Goal: Task Accomplishment & Management: Manage account settings

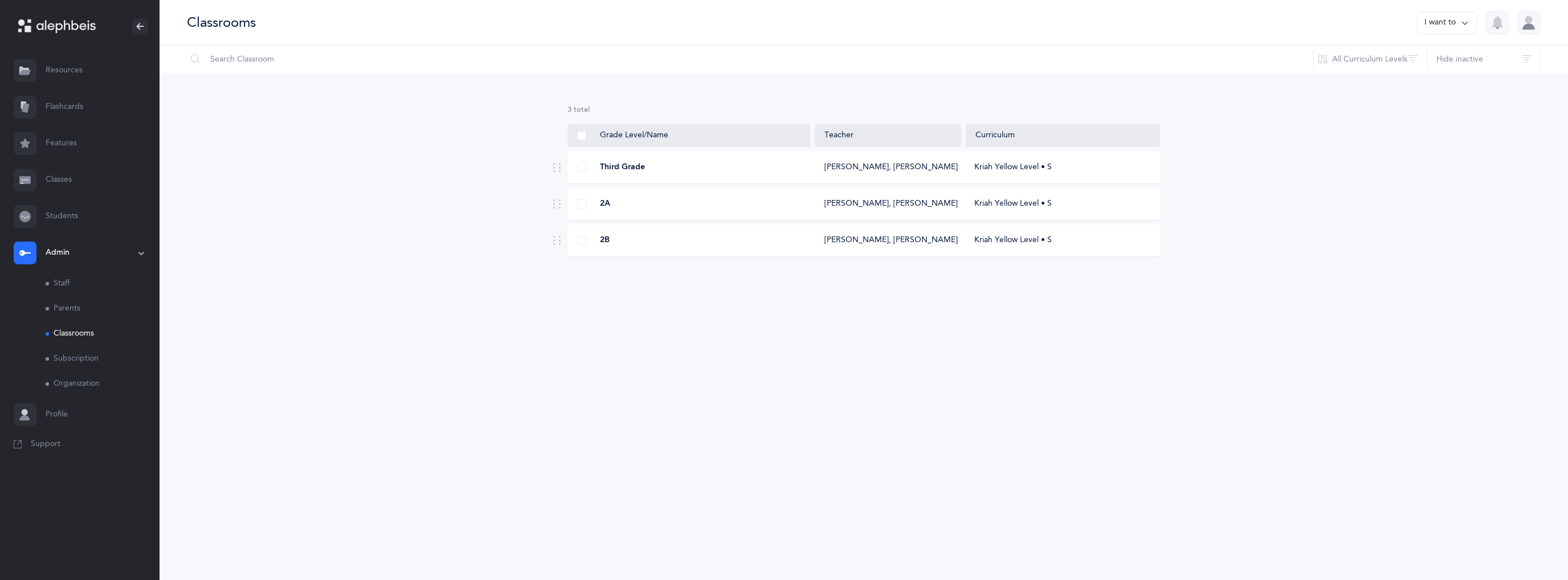
click at [59, 182] on link "Classes" at bounding box center [79, 180] width 159 height 36
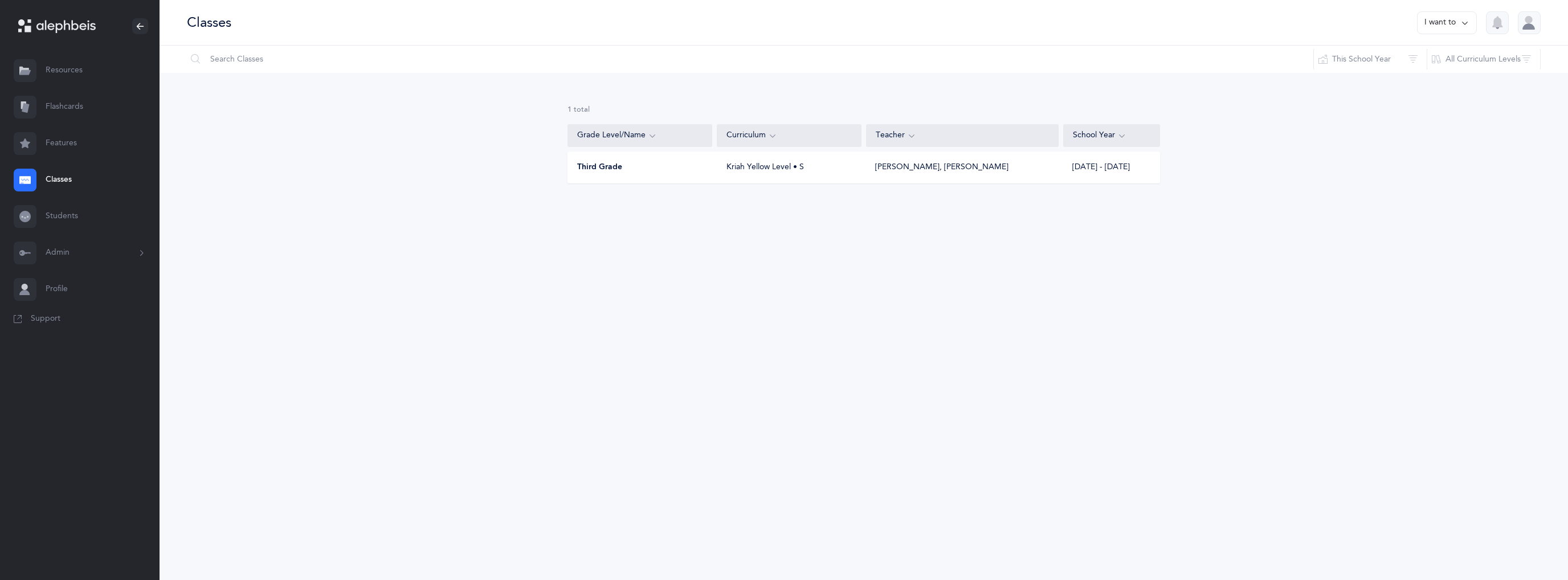
click at [1465, 26] on icon at bounding box center [1465, 23] width 9 height 13
click at [1443, 79] on button "Add new" at bounding box center [1436, 79] width 63 height 21
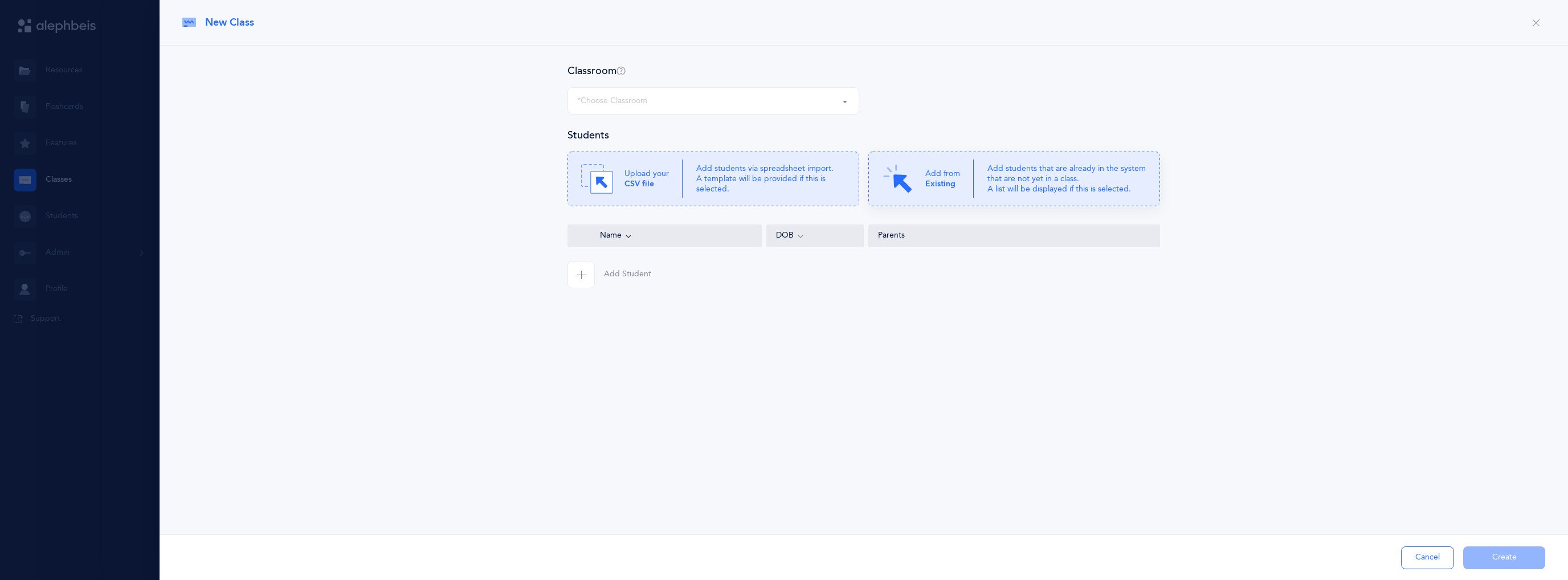
click at [984, 176] on icon at bounding box center [1014, 179] width 292 height 54
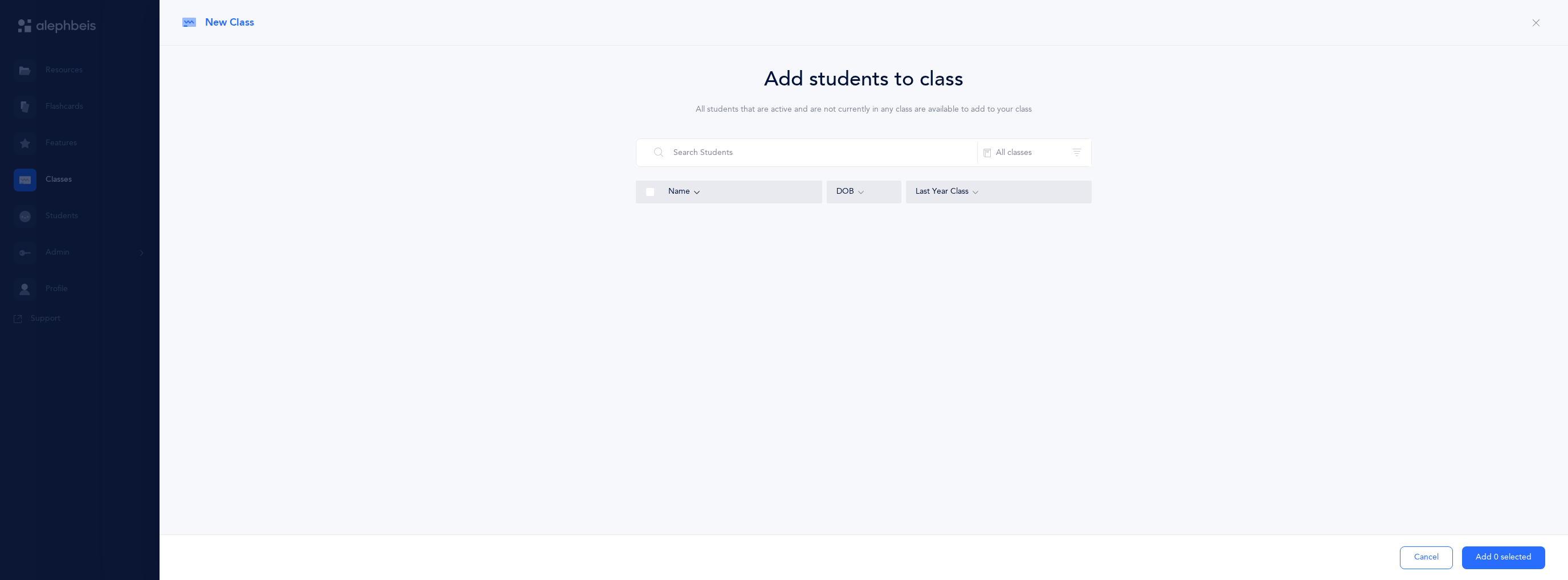
click at [1429, 563] on button "Cancel" at bounding box center [1426, 558] width 53 height 23
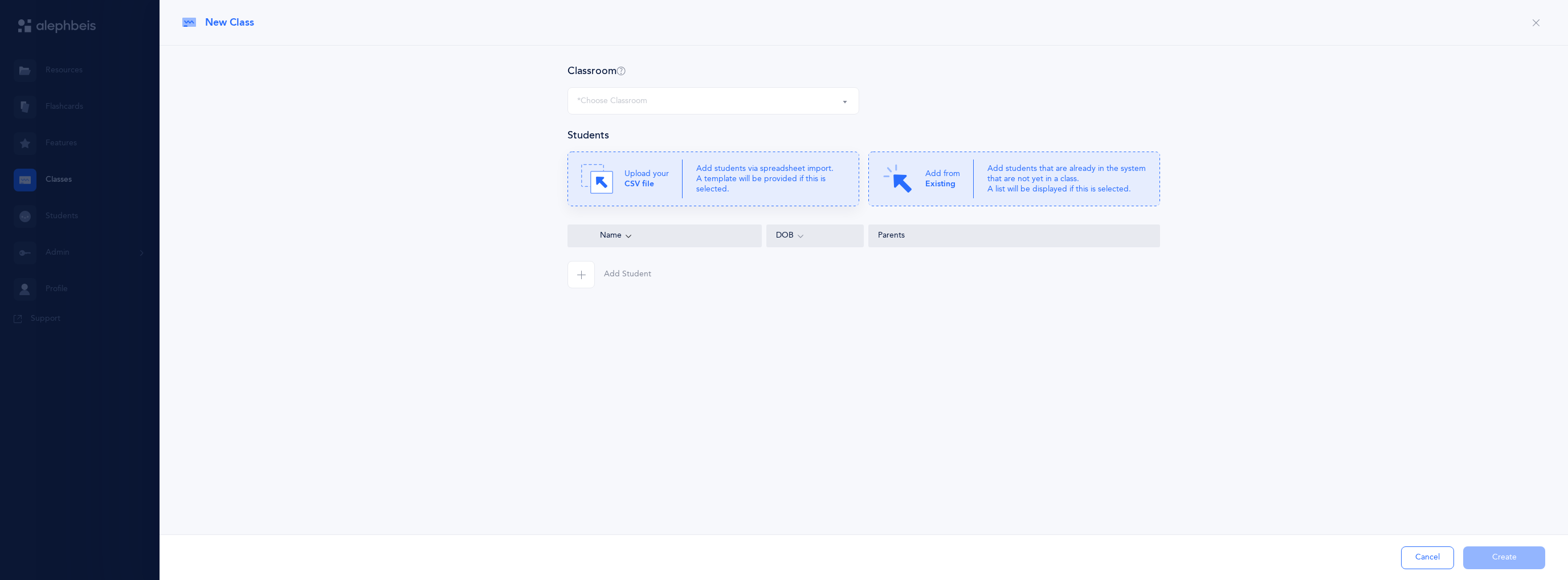
click at [616, 178] on div "Upload your CSV file" at bounding box center [631, 179] width 101 height 32
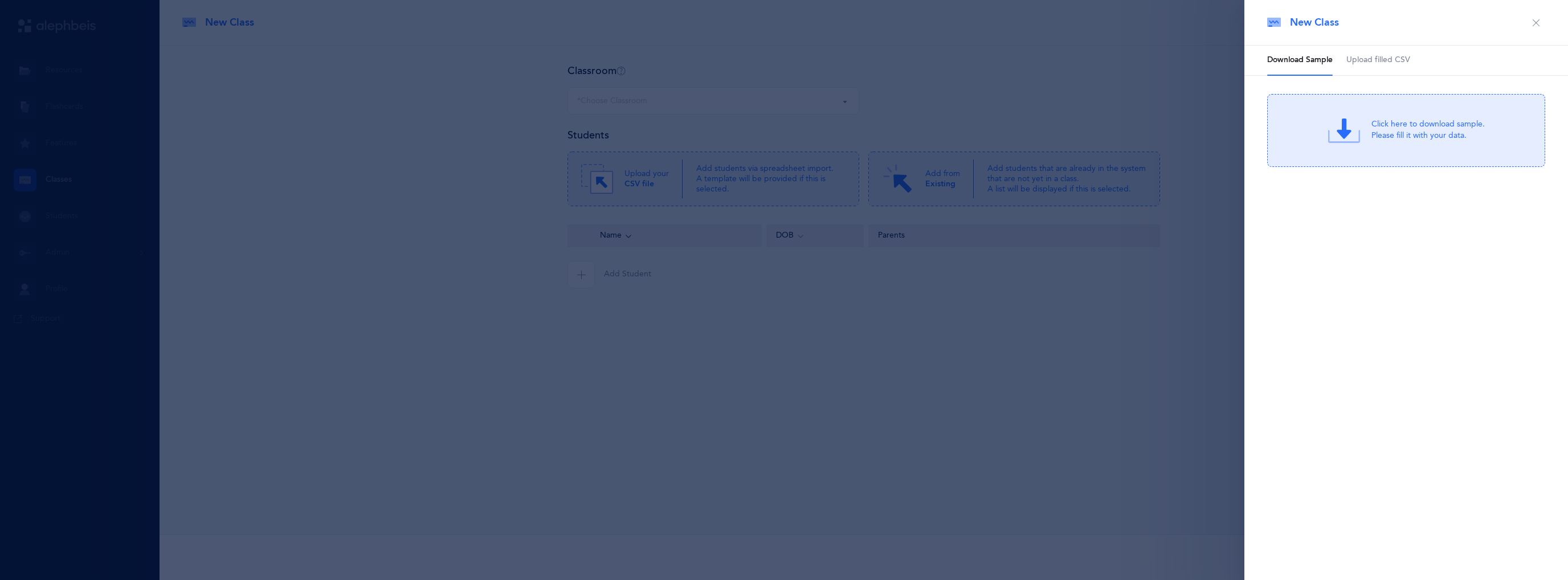
click at [1390, 59] on span "Upload filled CSV" at bounding box center [1378, 60] width 64 height 11
click at [1397, 140] on div "or Click Here to choose a file" at bounding box center [1428, 139] width 109 height 11
click at [1407, 117] on div "Drag & drop to upload" at bounding box center [1428, 123] width 109 height 14
click at [1409, 134] on div "or Click Here to choose a file" at bounding box center [1428, 139] width 109 height 11
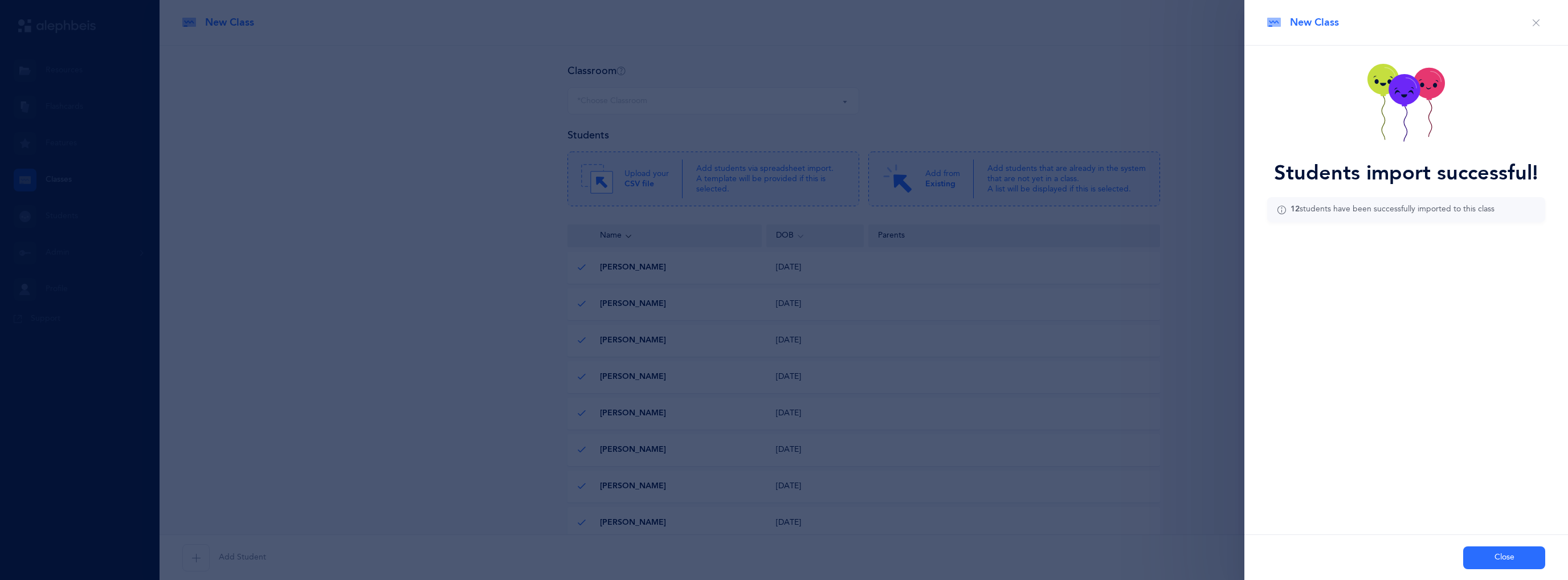
click at [1508, 564] on button "Close" at bounding box center [1504, 558] width 82 height 23
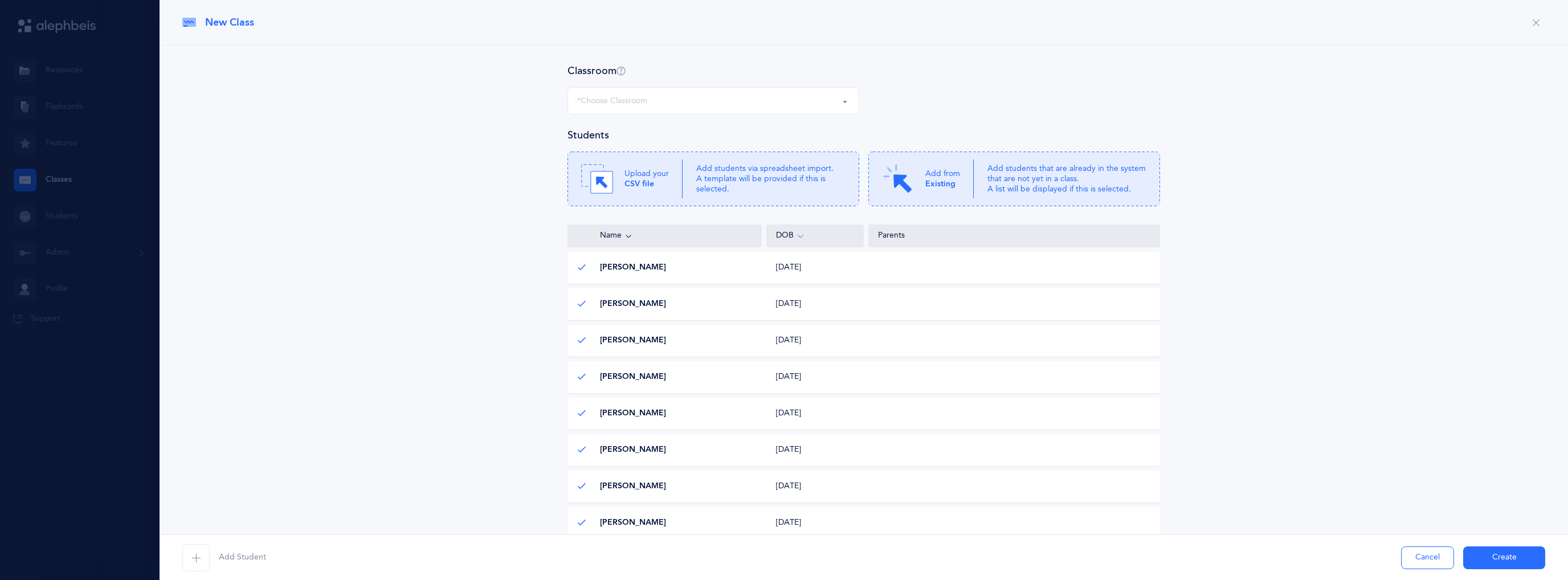
click at [825, 106] on div "*Choose Classroom" at bounding box center [713, 101] width 272 height 19
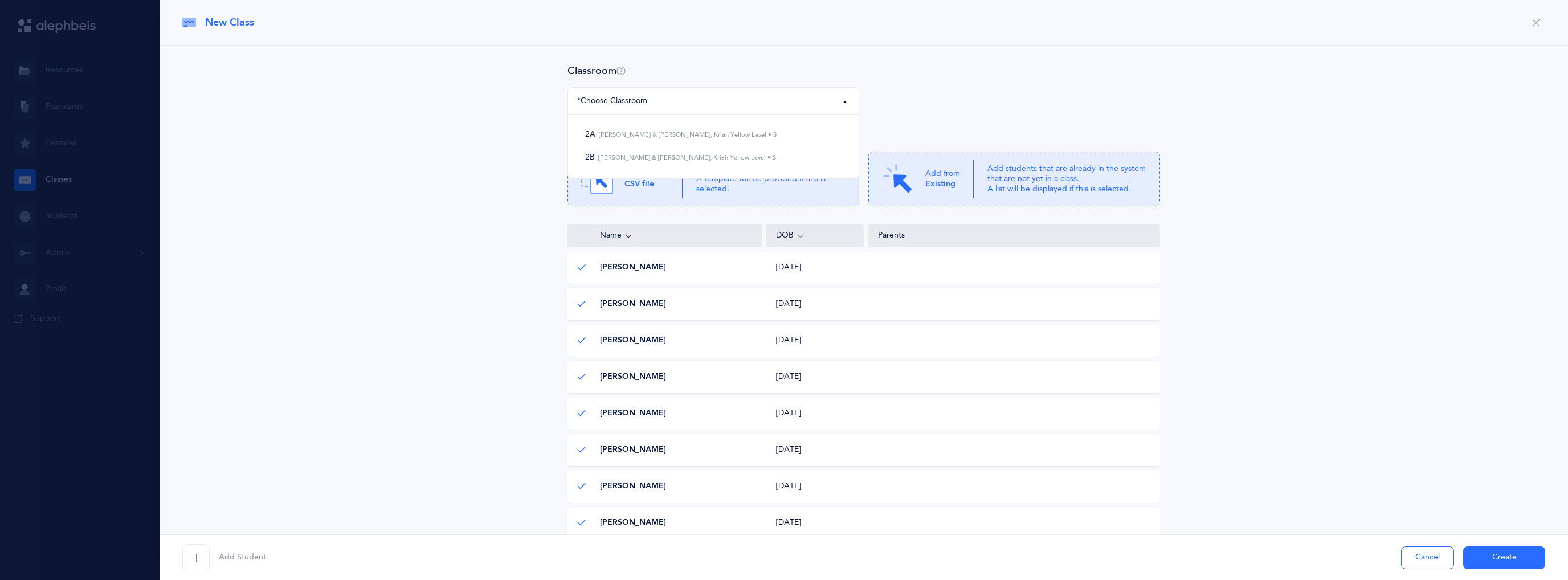
click at [838, 100] on button "*Choose Classroom" at bounding box center [713, 101] width 292 height 28
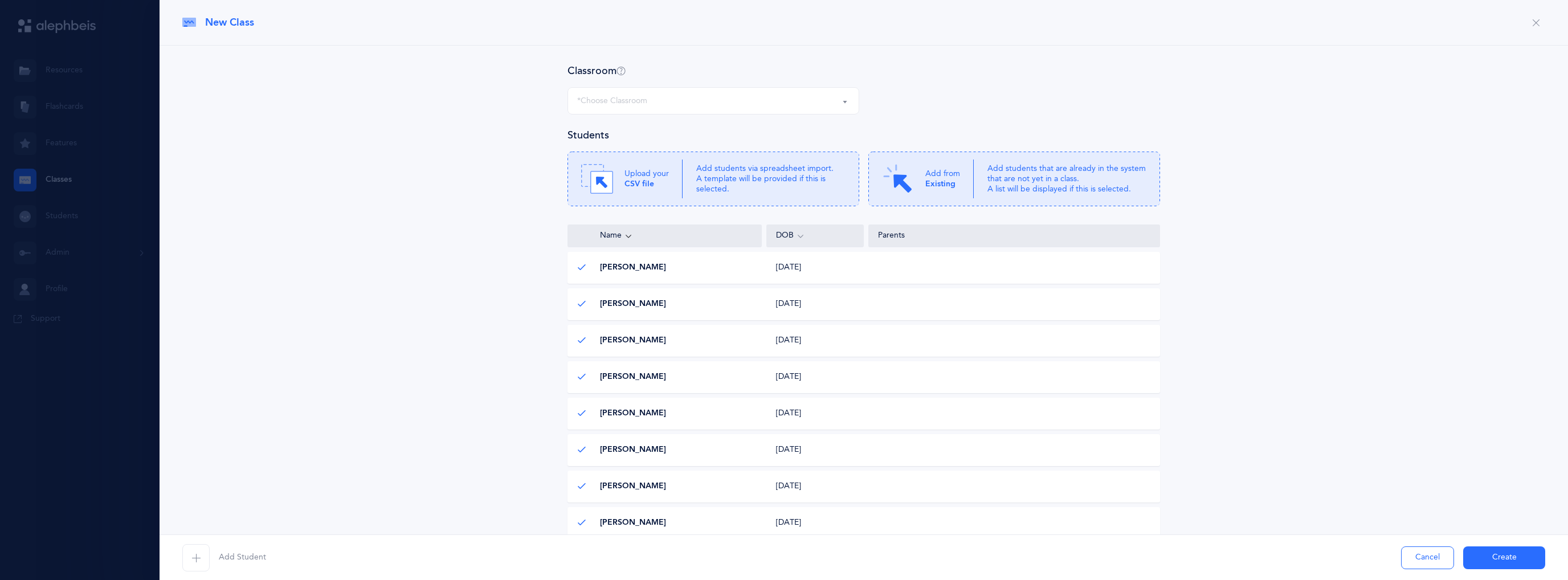
click at [644, 97] on div "*Choose Classroom" at bounding box center [713, 101] width 272 height 19
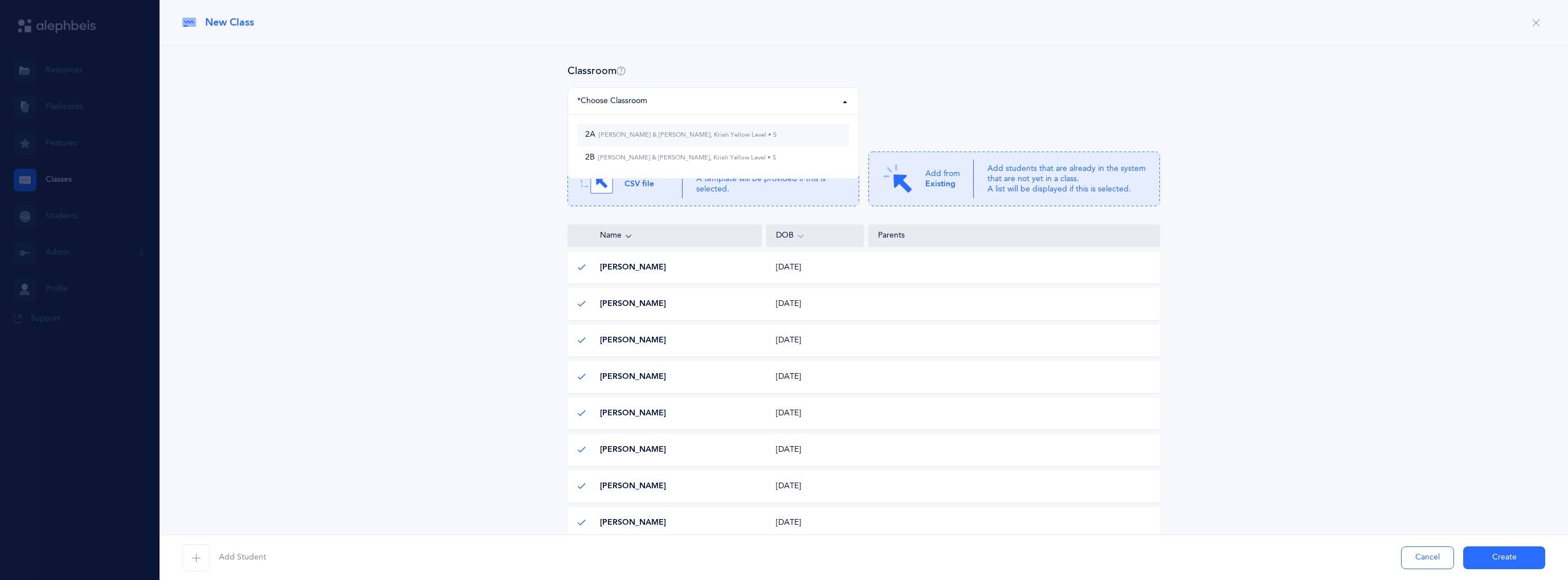
click at [648, 138] on small "[PERSON_NAME] & [PERSON_NAME], Kriah Yellow Level • S" at bounding box center [686, 134] width 181 height 7
select select "1329"
click at [1254, 232] on div "Classroom 2A 2B 2A [PERSON_NAME] & [PERSON_NAME], Kriah Yellow Level • S 2A [PE…" at bounding box center [863, 395] width 1363 height 663
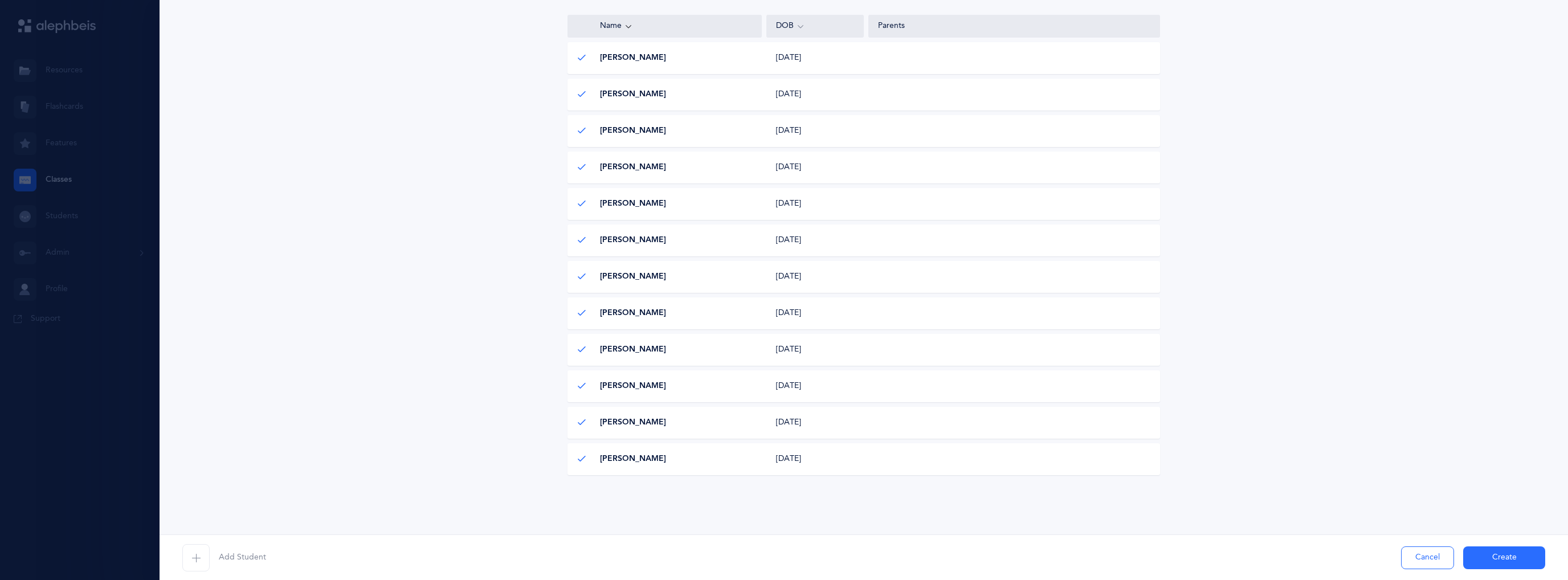
scroll to position [210, 0]
click at [1514, 561] on button "Create" at bounding box center [1504, 558] width 82 height 23
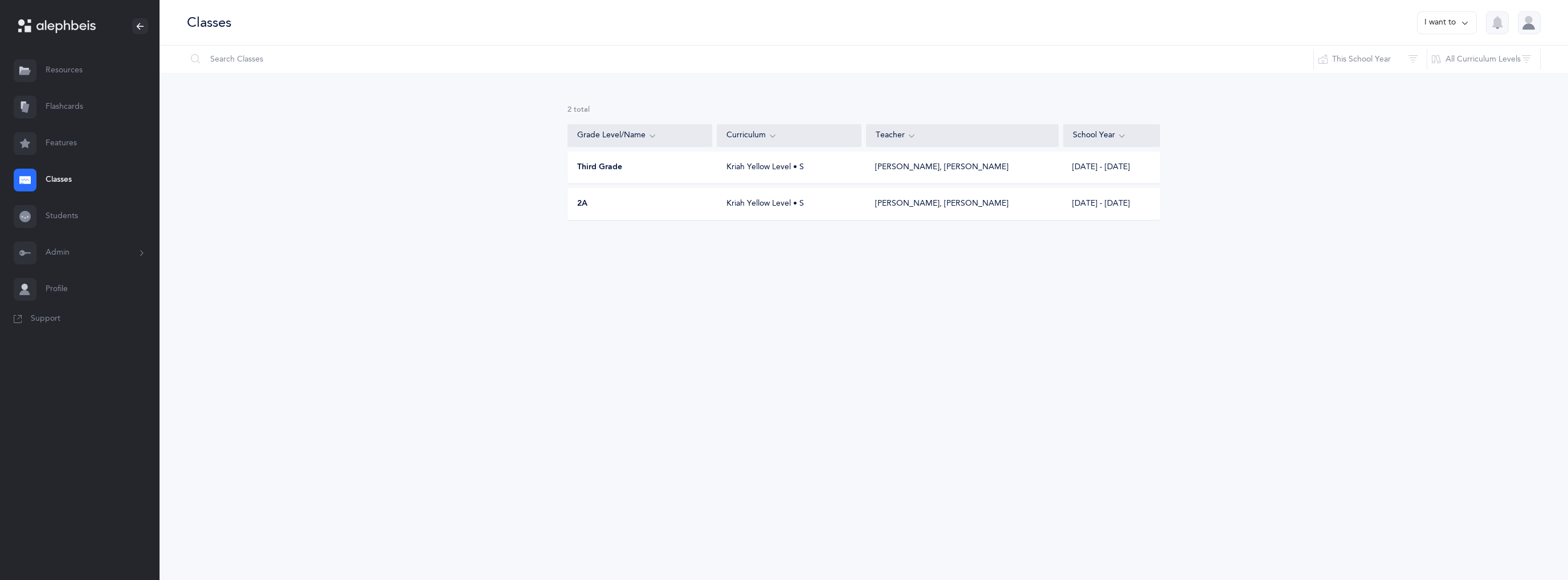
click at [1452, 22] on button "I want to" at bounding box center [1446, 23] width 60 height 23
click at [1435, 73] on button "Add new" at bounding box center [1436, 79] width 63 height 21
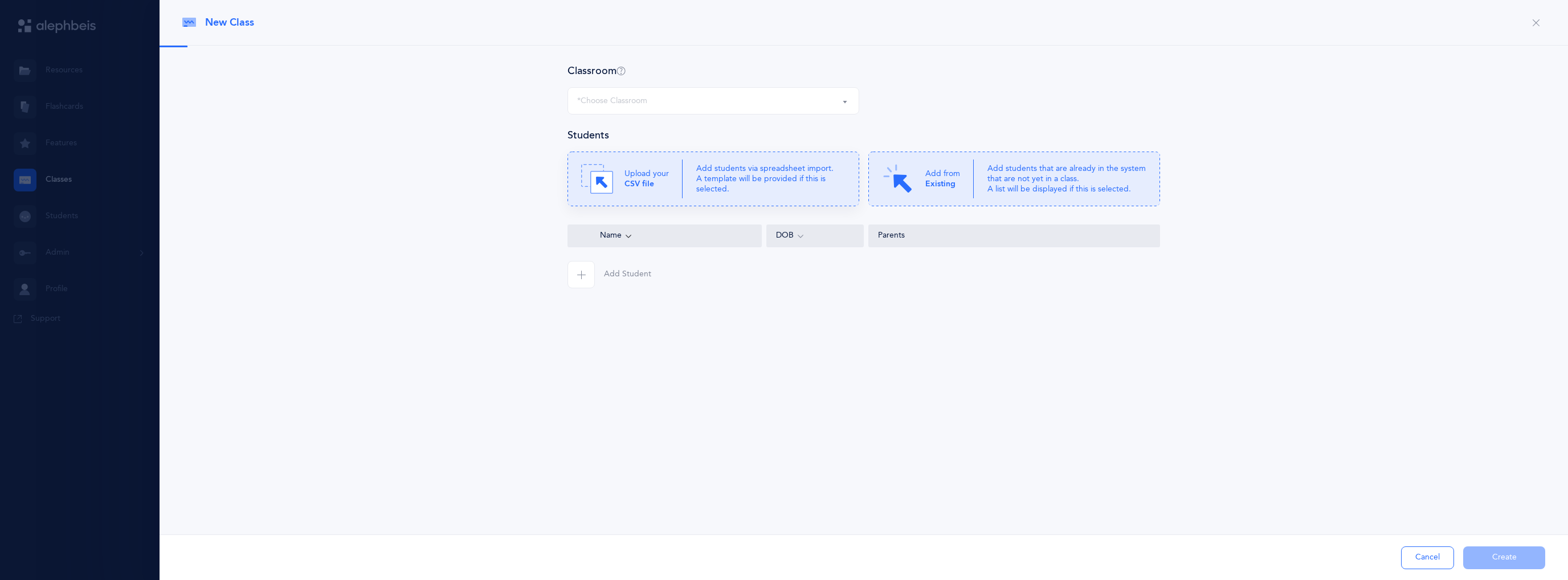
select select "1330"
click at [732, 174] on p "Add students via spreadsheet import. A template will be provided if this is sel…" at bounding box center [771, 179] width 149 height 32
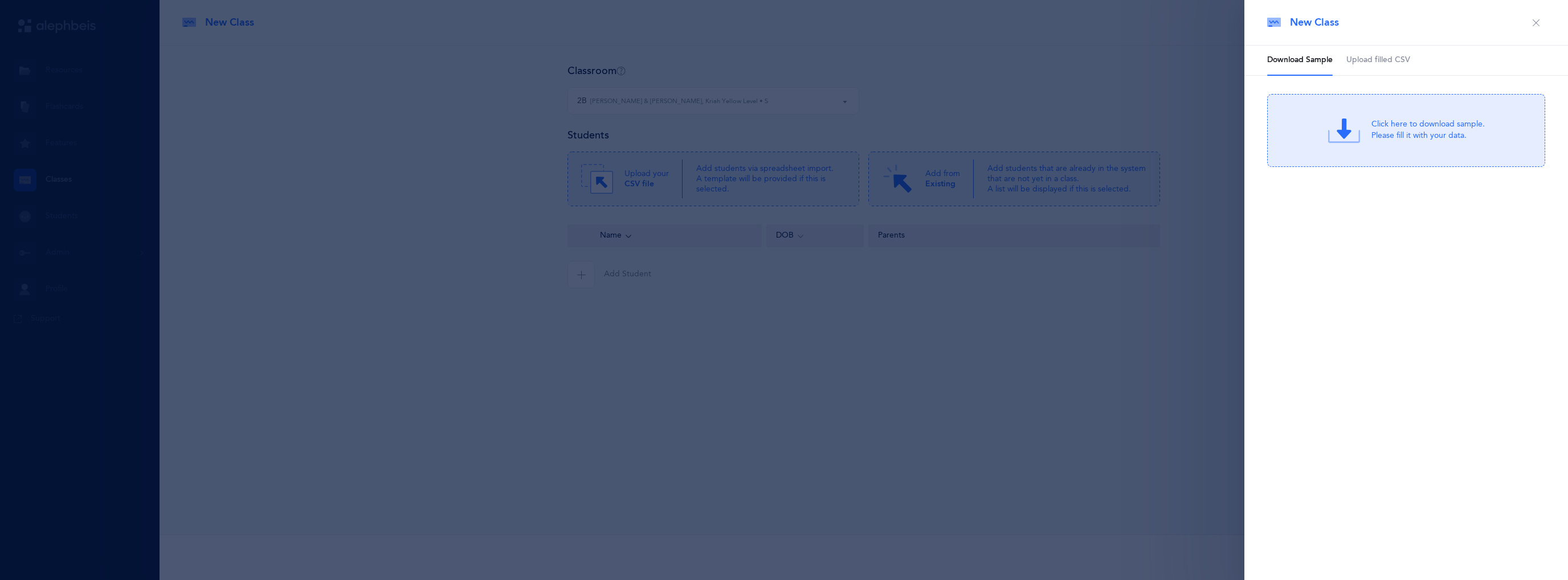
click at [1376, 59] on span "Upload filled CSV" at bounding box center [1378, 60] width 64 height 11
click at [1385, 140] on div "or Click Here to choose a file" at bounding box center [1428, 139] width 109 height 11
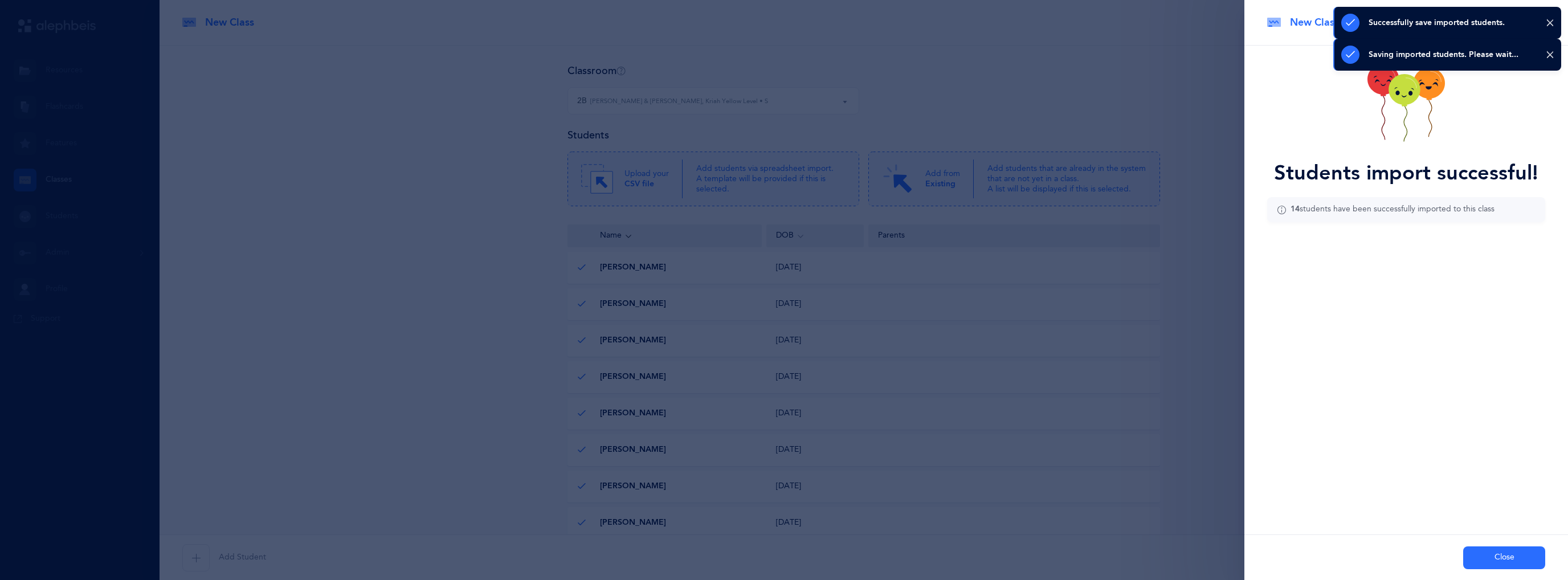
click at [1503, 558] on button "Close" at bounding box center [1504, 558] width 82 height 23
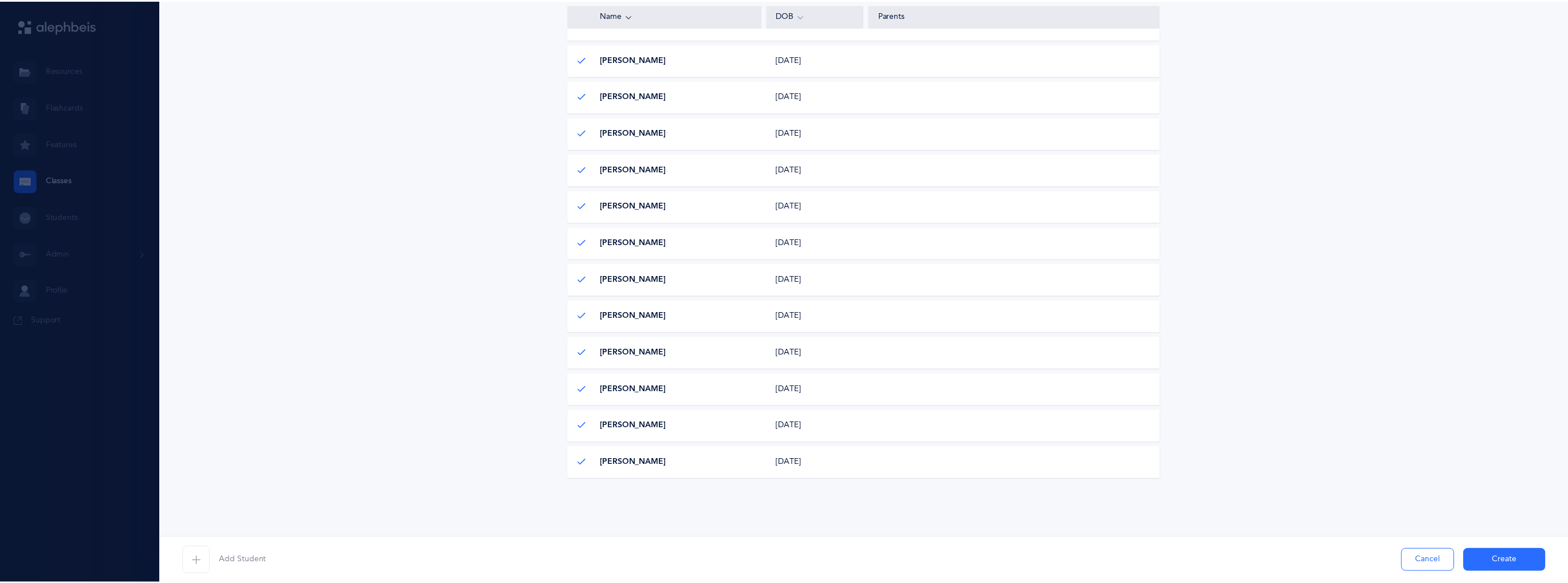
scroll to position [284, 0]
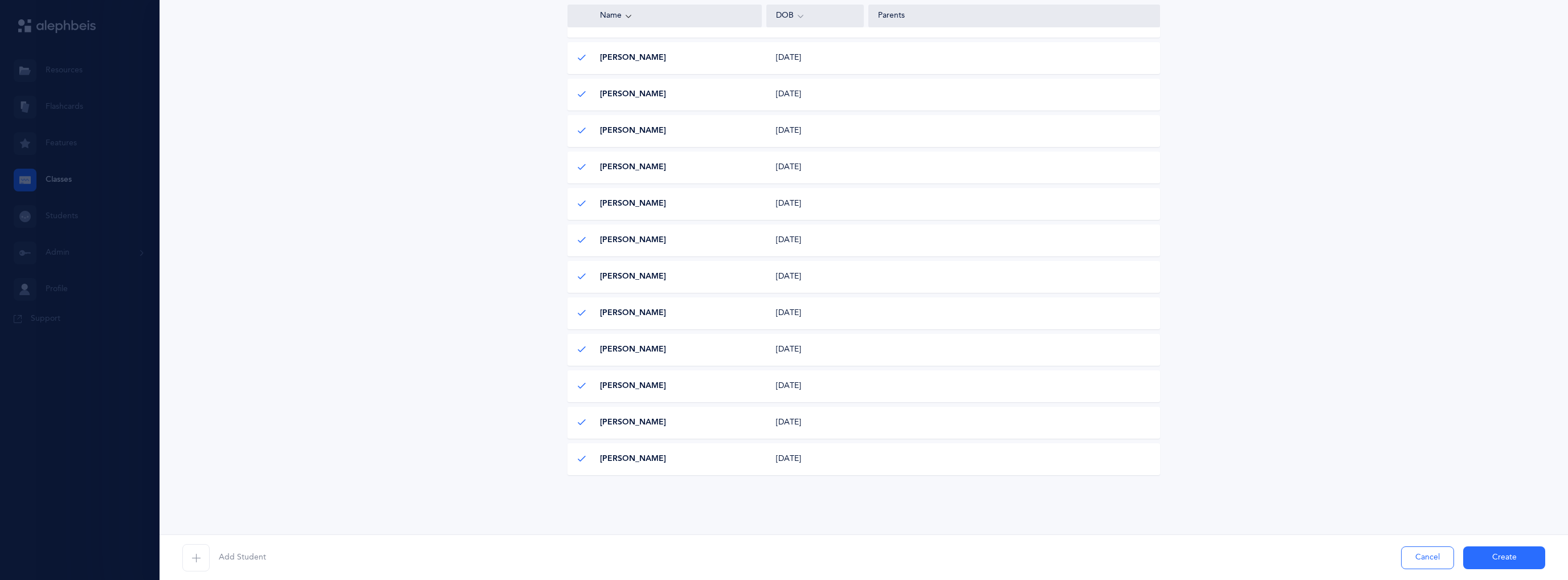
click at [1508, 551] on button "Create" at bounding box center [1504, 558] width 82 height 23
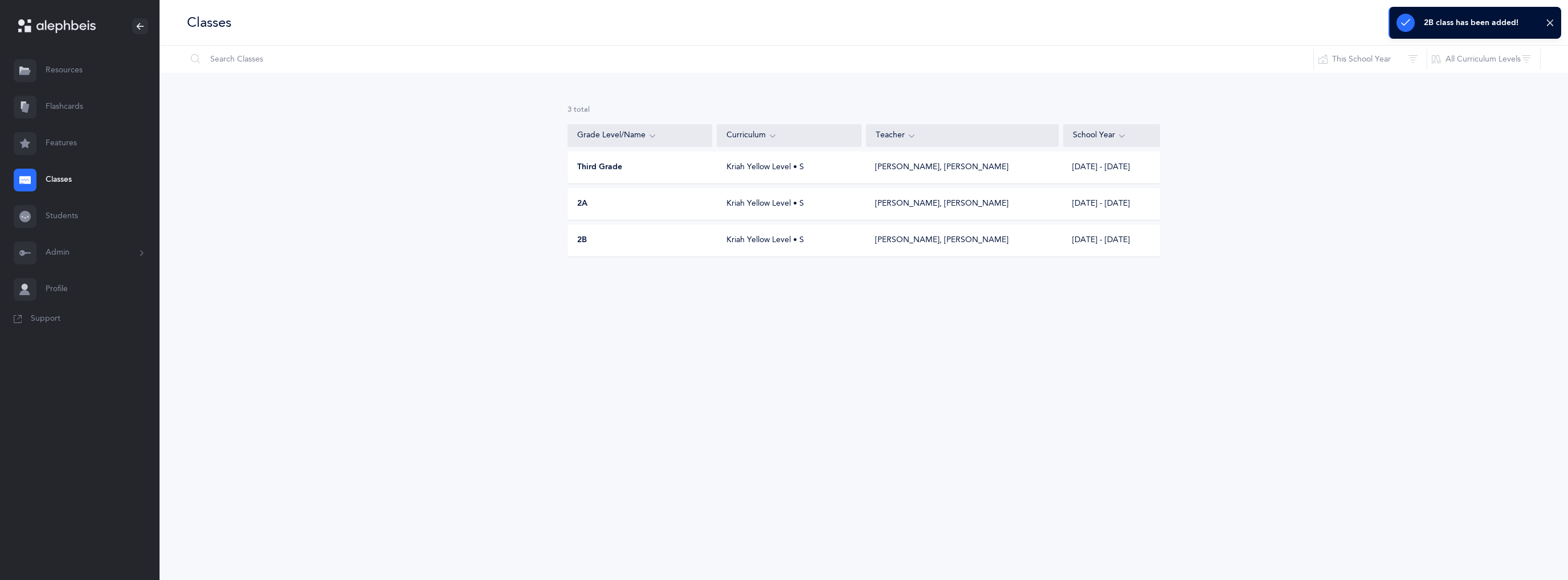
click at [85, 260] on button "Admin" at bounding box center [79, 253] width 159 height 36
click at [93, 364] on link "Subscription" at bounding box center [103, 359] width 114 height 25
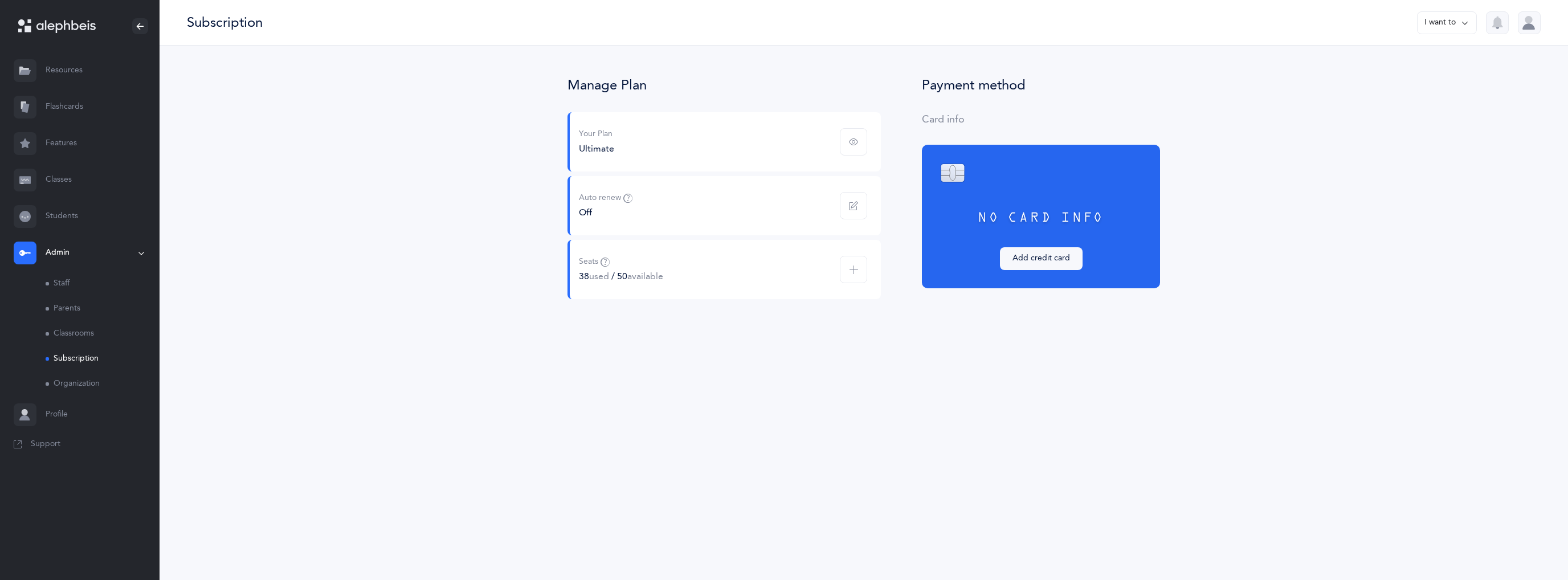
click at [72, 178] on link "Classes" at bounding box center [79, 180] width 159 height 36
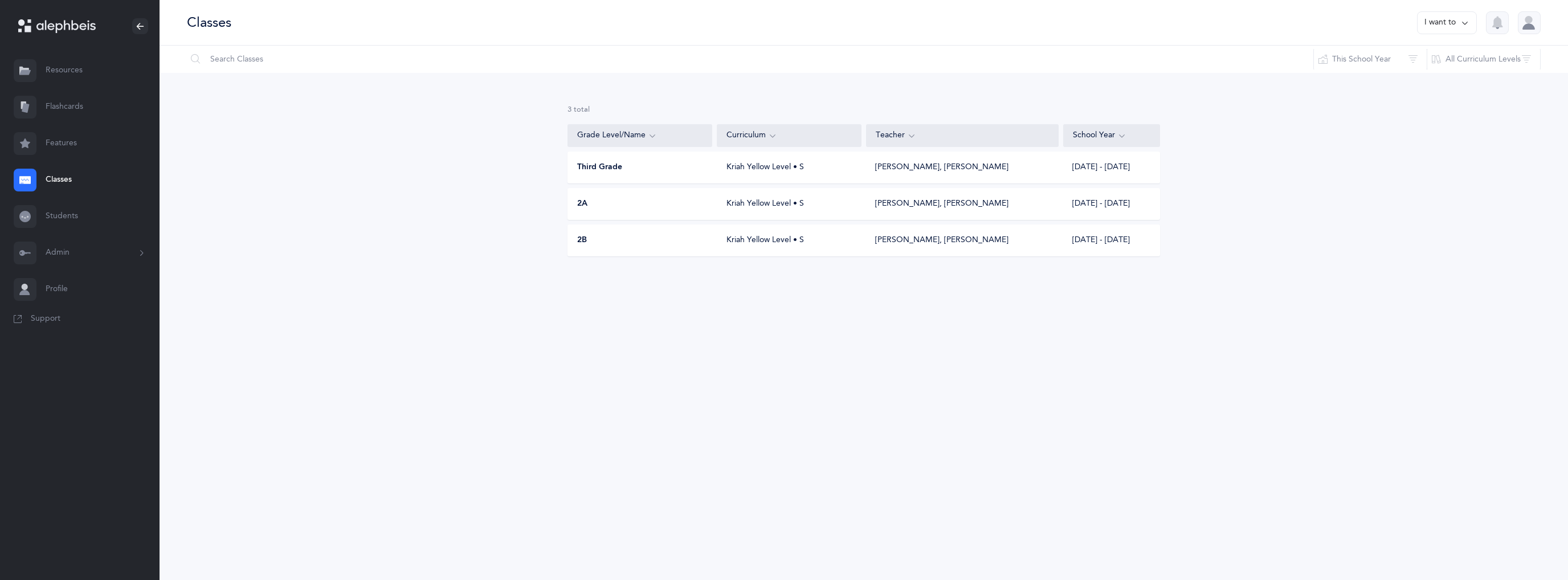
click at [77, 142] on link "Features" at bounding box center [79, 144] width 159 height 36
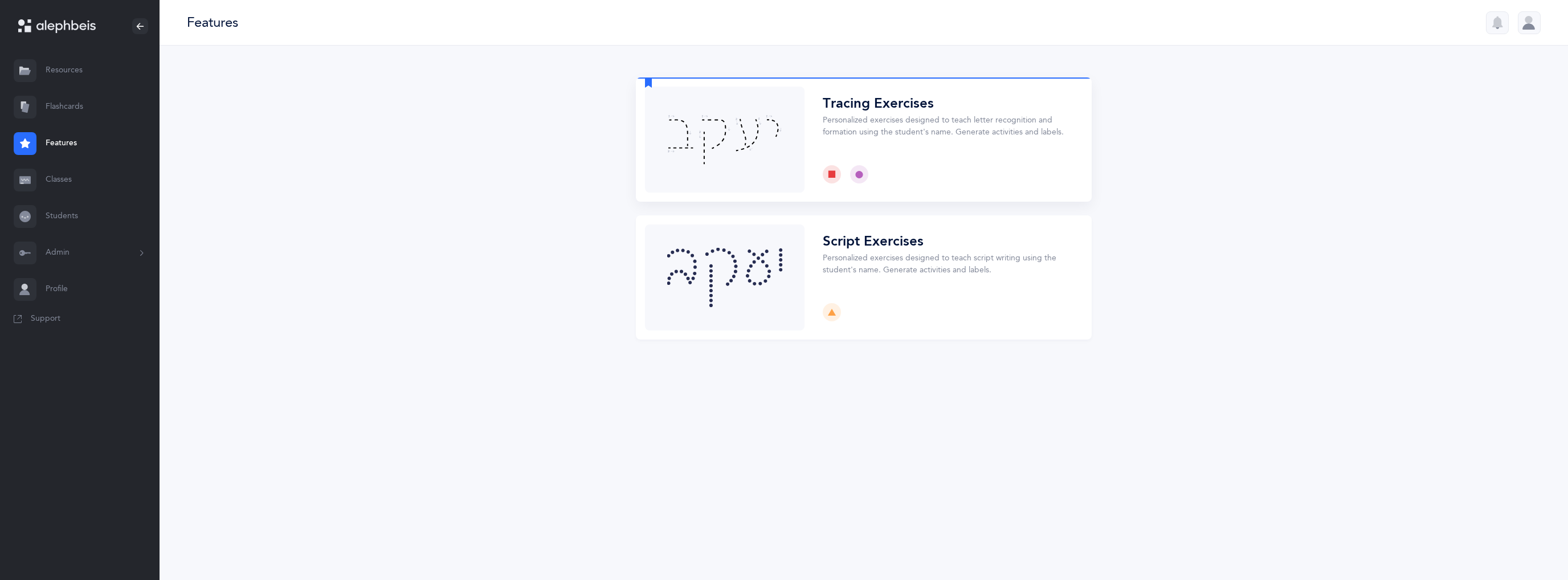
click at [750, 123] on button "Choose" at bounding box center [864, 139] width 456 height 124
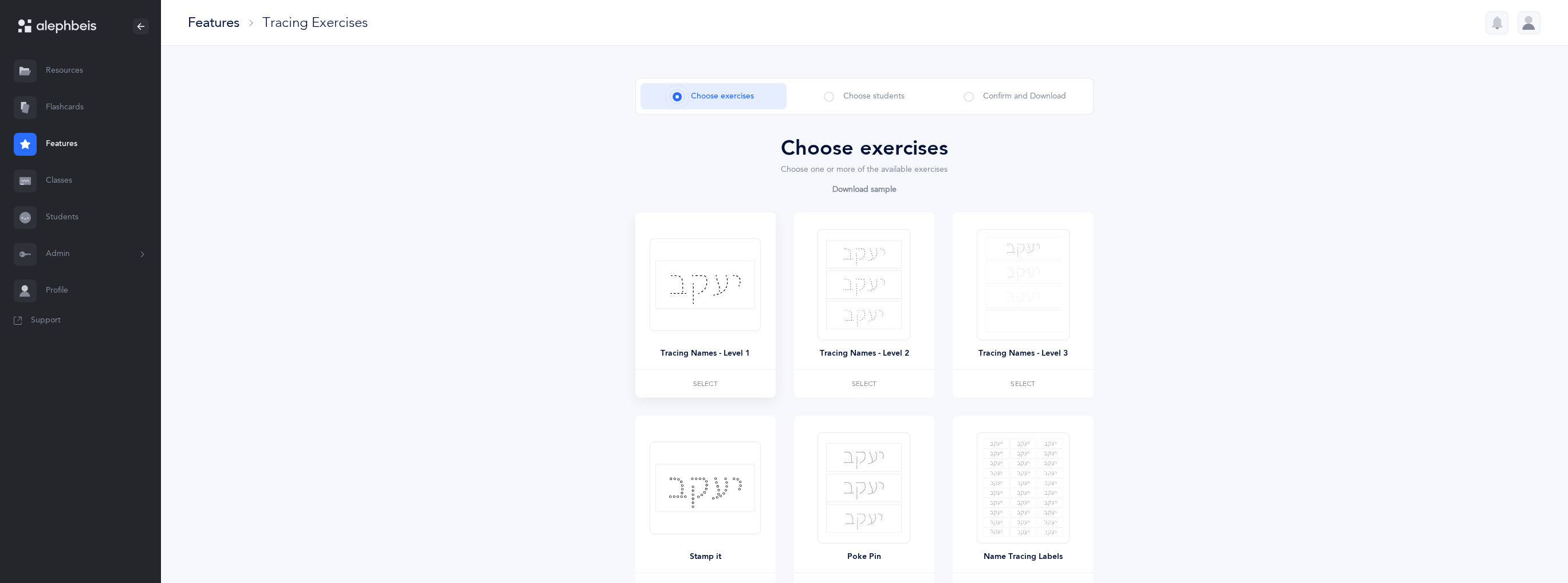
click at [690, 274] on img at bounding box center [705, 284] width 100 height 48
click at [871, 271] on img at bounding box center [864, 284] width 76 height 89
click at [884, 303] on img at bounding box center [864, 284] width 76 height 89
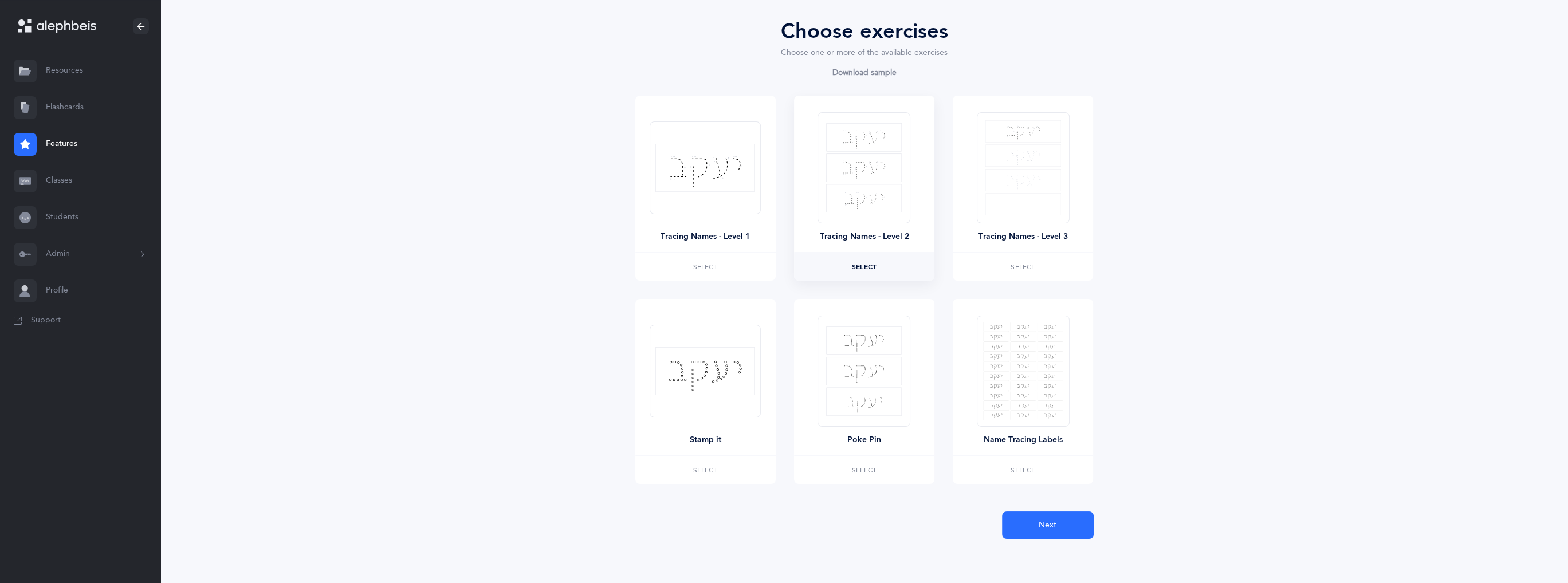
scroll to position [119, 0]
click at [869, 267] on span "Select" at bounding box center [864, 265] width 24 height 7
click at [1063, 523] on button "Next" at bounding box center [1048, 524] width 92 height 28
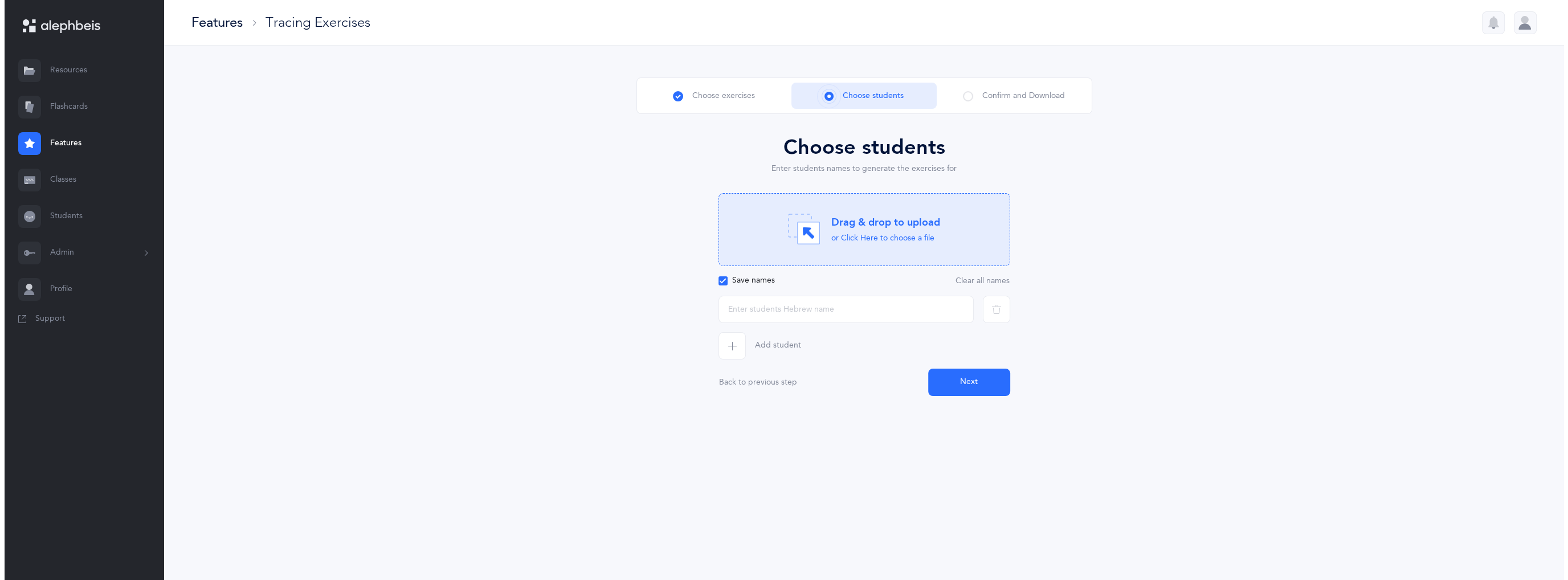
scroll to position [0, 0]
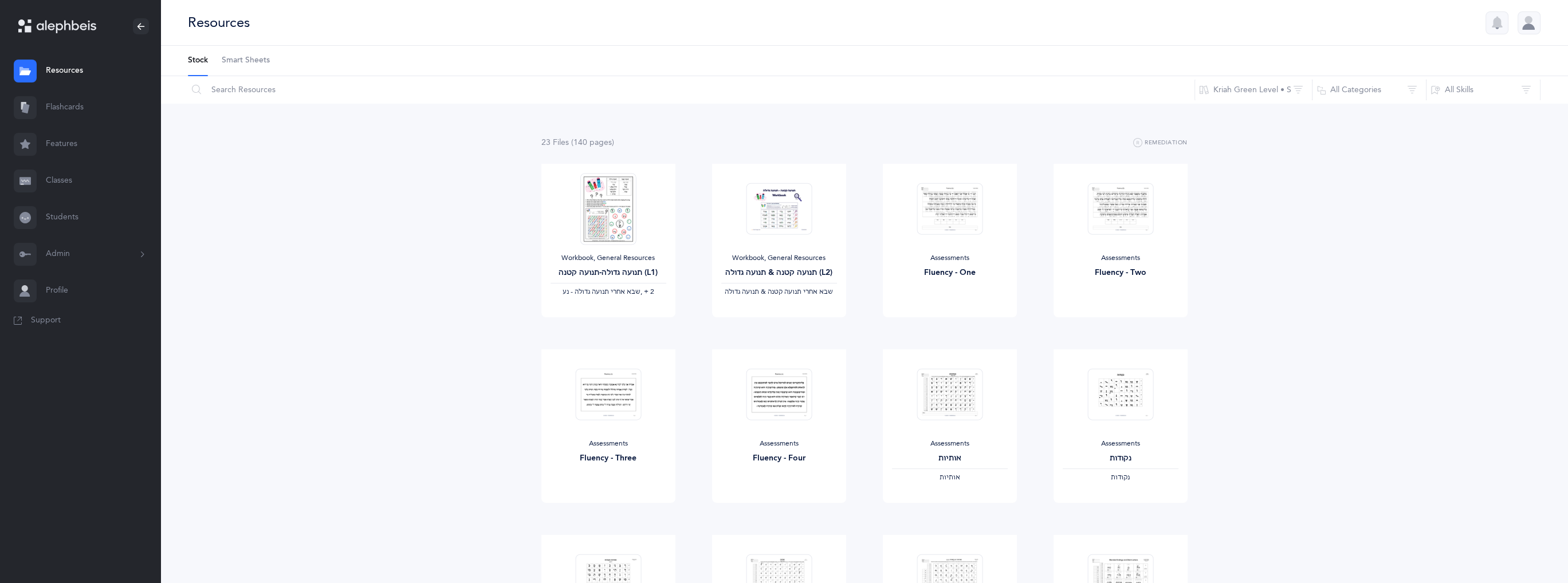
click at [77, 222] on link "Students" at bounding box center [80, 218] width 160 height 36
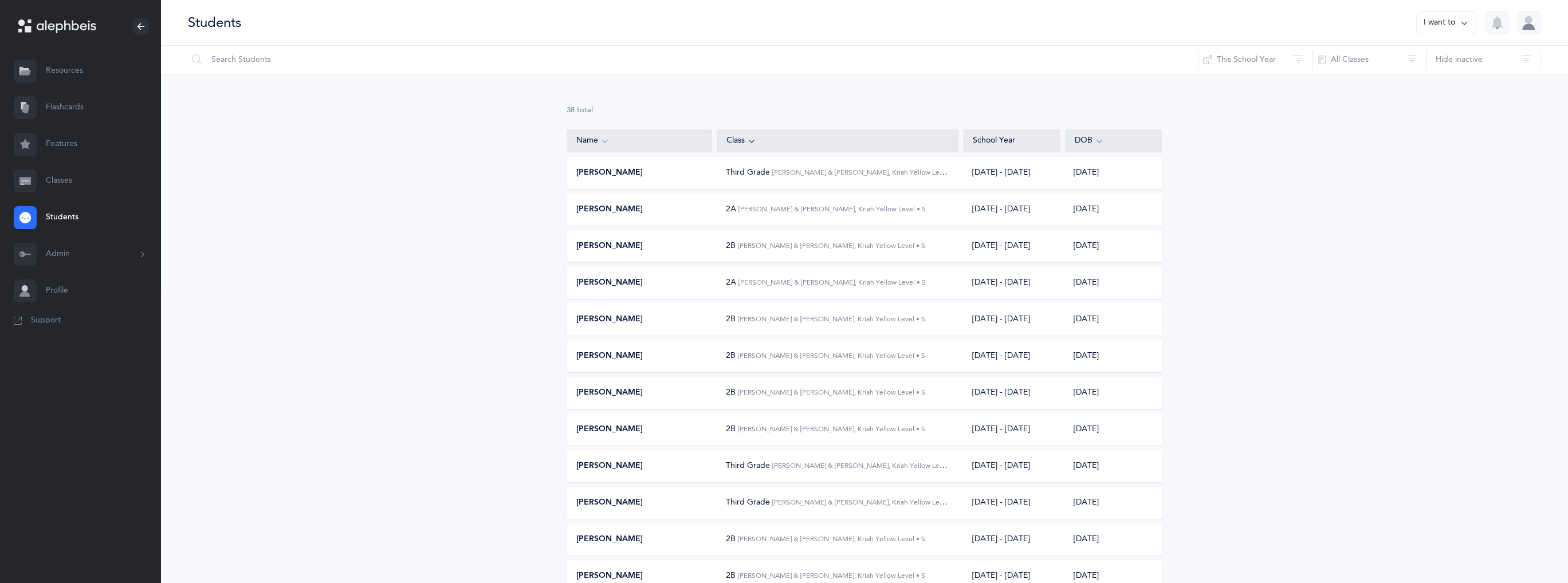
click at [1093, 177] on div "01/01/2017" at bounding box center [1113, 173] width 97 height 11
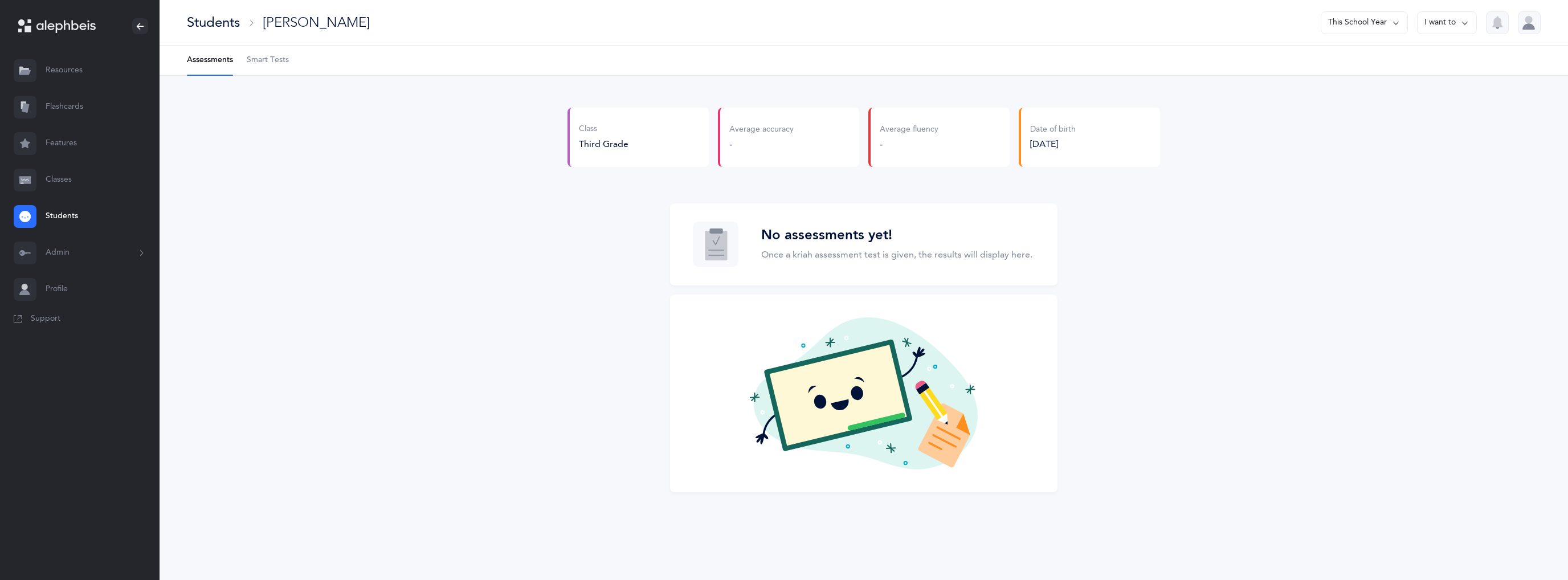
click at [1070, 143] on div "01/01/2017" at bounding box center [1053, 144] width 46 height 13
click at [1468, 22] on icon at bounding box center [1465, 23] width 9 height 13
click at [1429, 56] on button "Edit student" at bounding box center [1431, 58] width 73 height 21
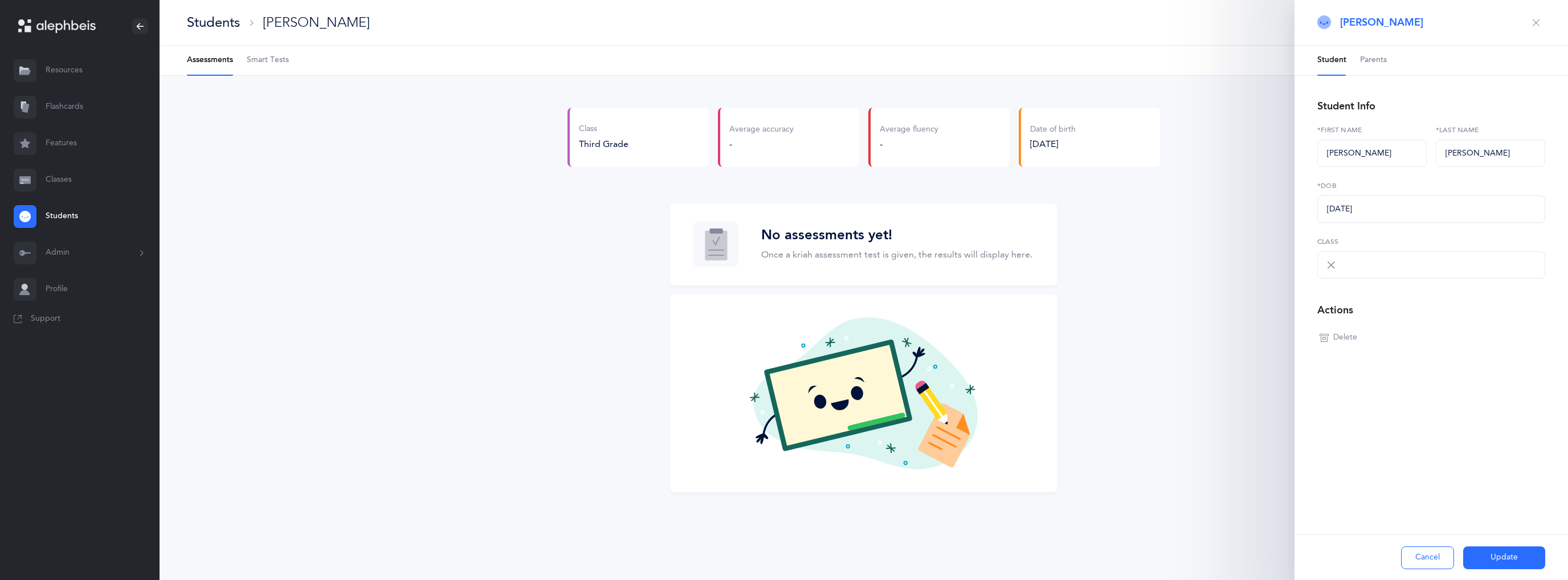
select select "1970"
click at [1536, 25] on icon "button" at bounding box center [1536, 23] width 9 height 9
